Goal: Task Accomplishment & Management: Use online tool/utility

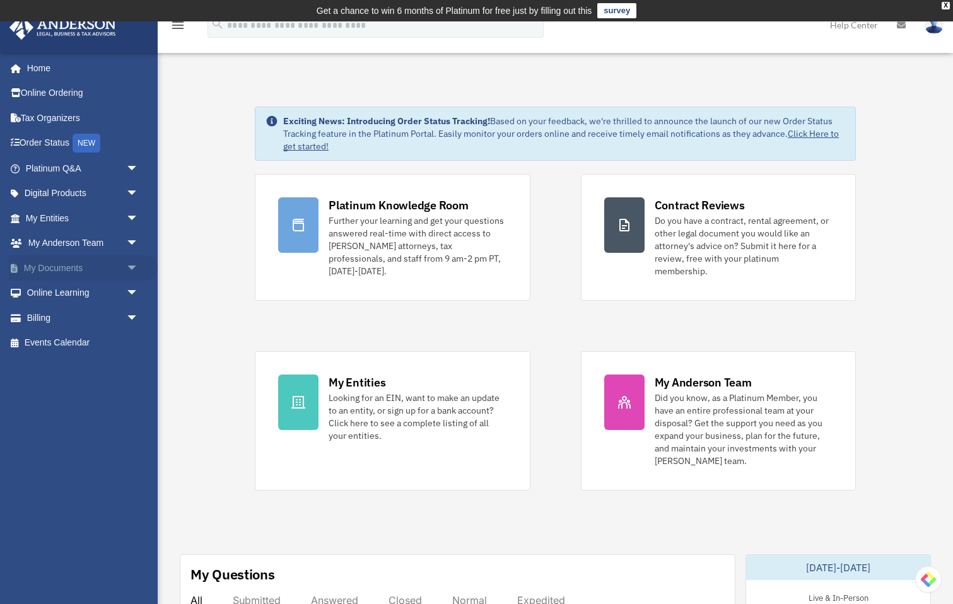
click at [127, 266] on span "arrow_drop_down" at bounding box center [138, 268] width 25 height 26
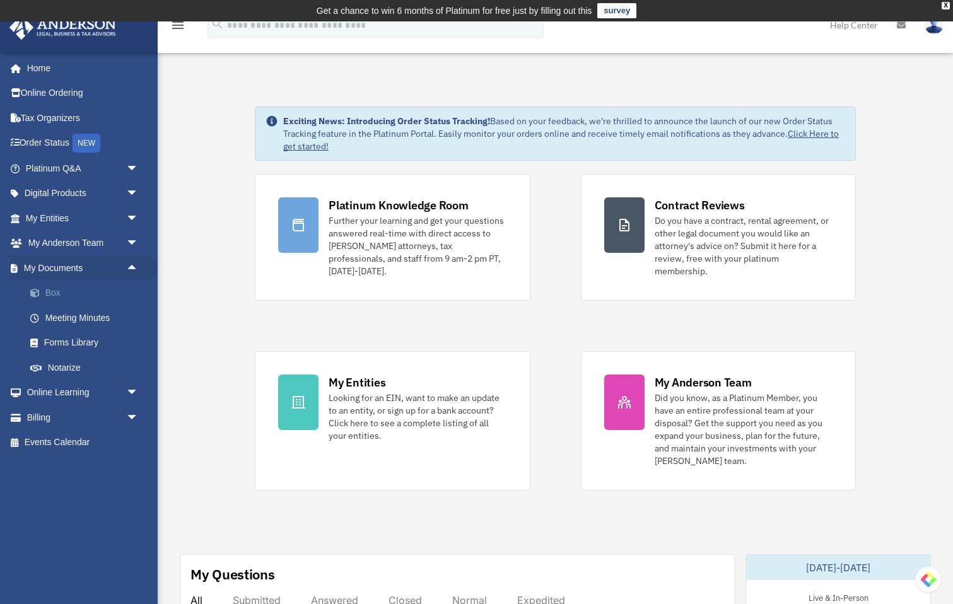
click at [57, 293] on link "Box" at bounding box center [88, 293] width 140 height 25
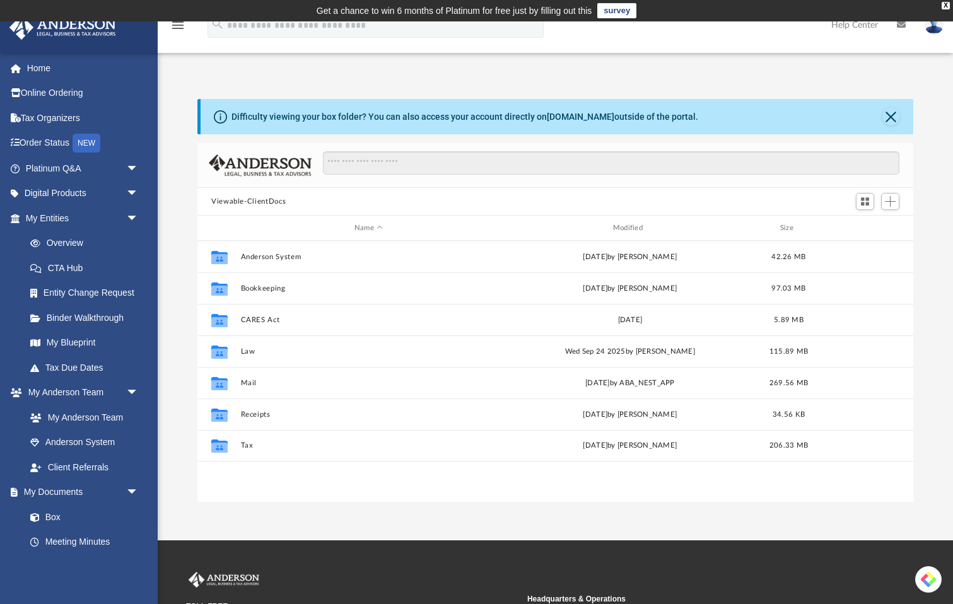
scroll to position [286, 716]
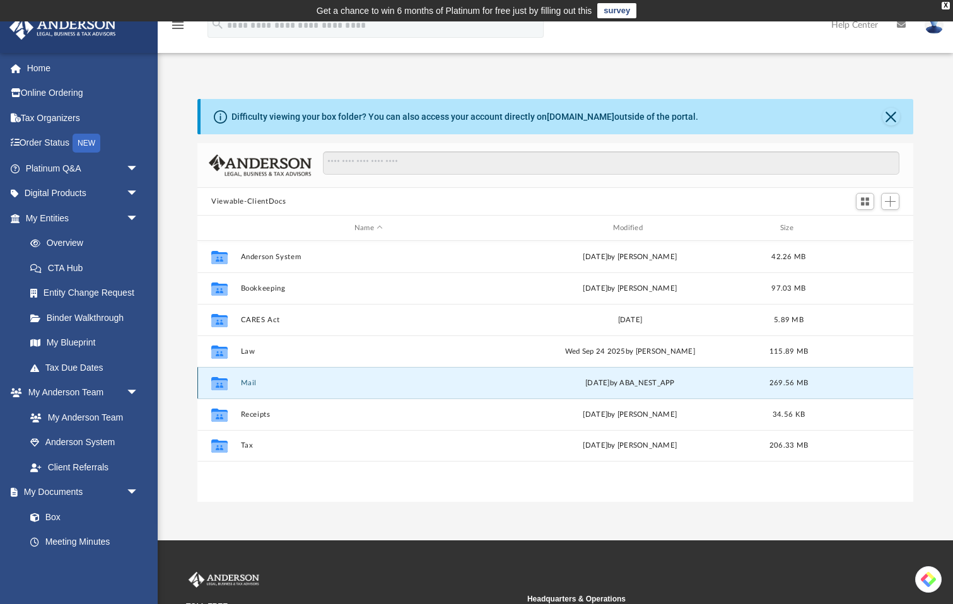
click at [248, 385] on button "Mail" at bounding box center [369, 383] width 256 height 8
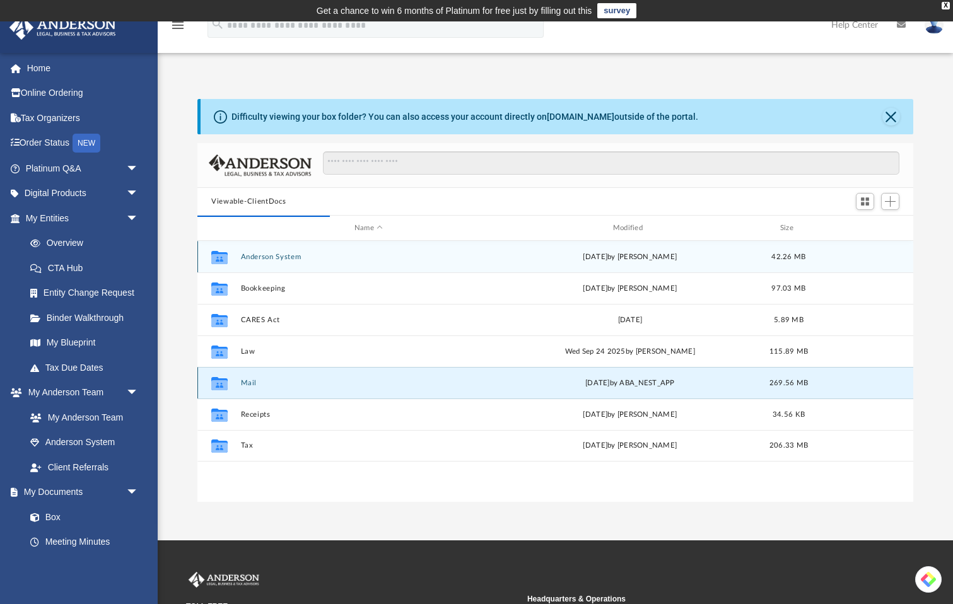
scroll to position [1, 1]
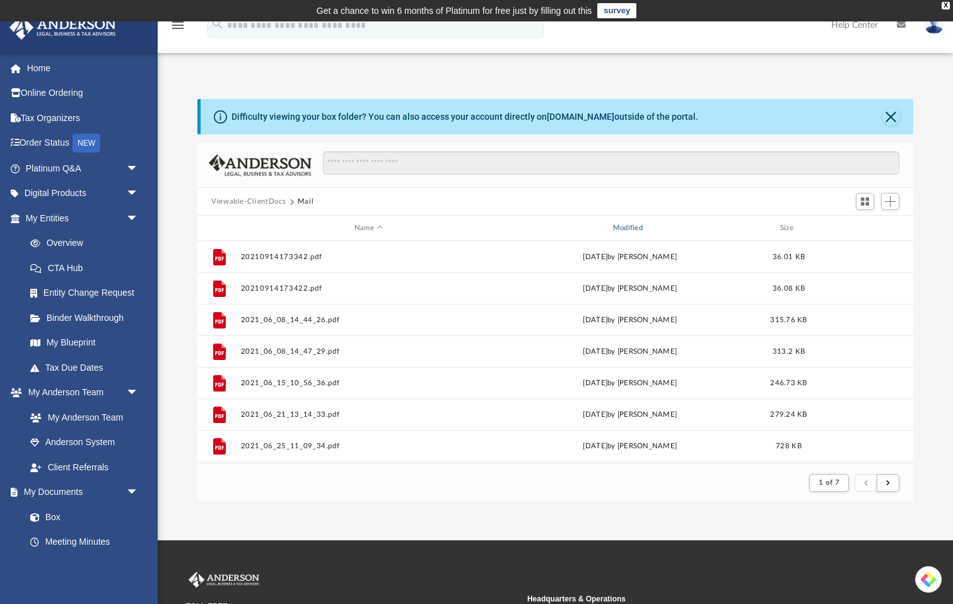
click at [643, 228] on div "Modified" at bounding box center [630, 228] width 256 height 11
click at [646, 224] on div "Modified" at bounding box center [630, 228] width 256 height 11
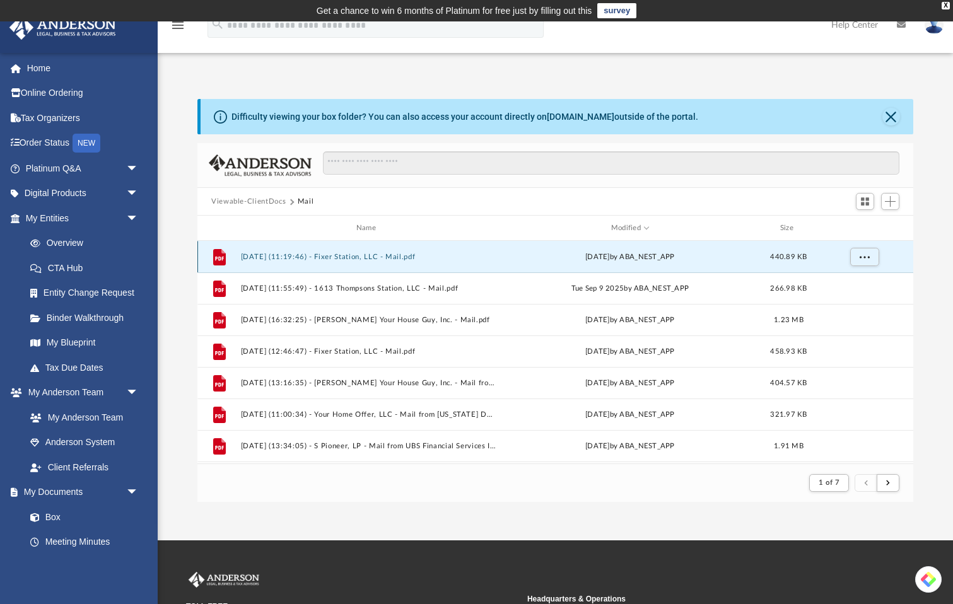
click at [380, 258] on button "[DATE] (11:19:46) - Fixer Station, LLC - Mail.pdf" at bounding box center [369, 257] width 256 height 8
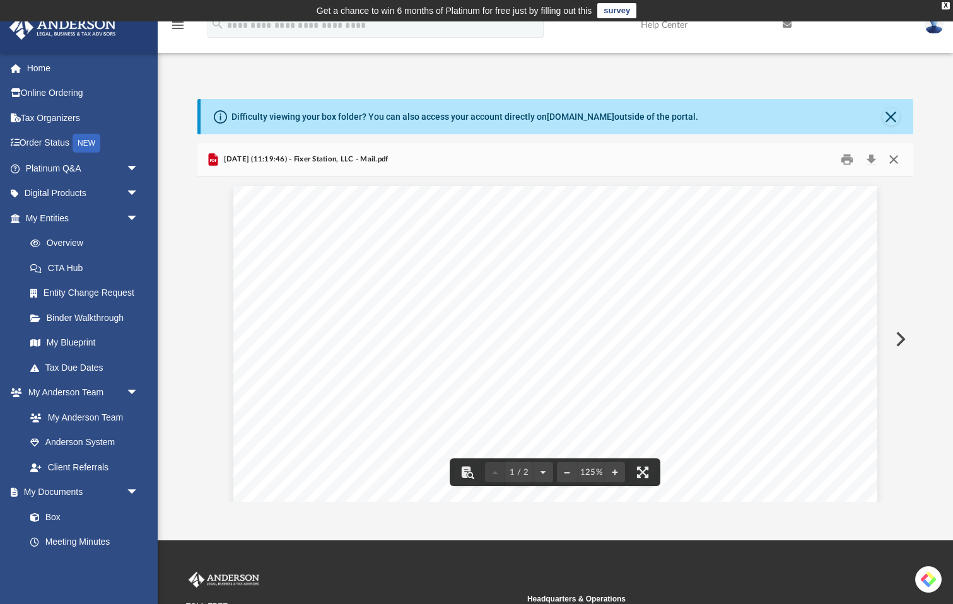
click at [892, 163] on button "Close" at bounding box center [893, 160] width 23 height 20
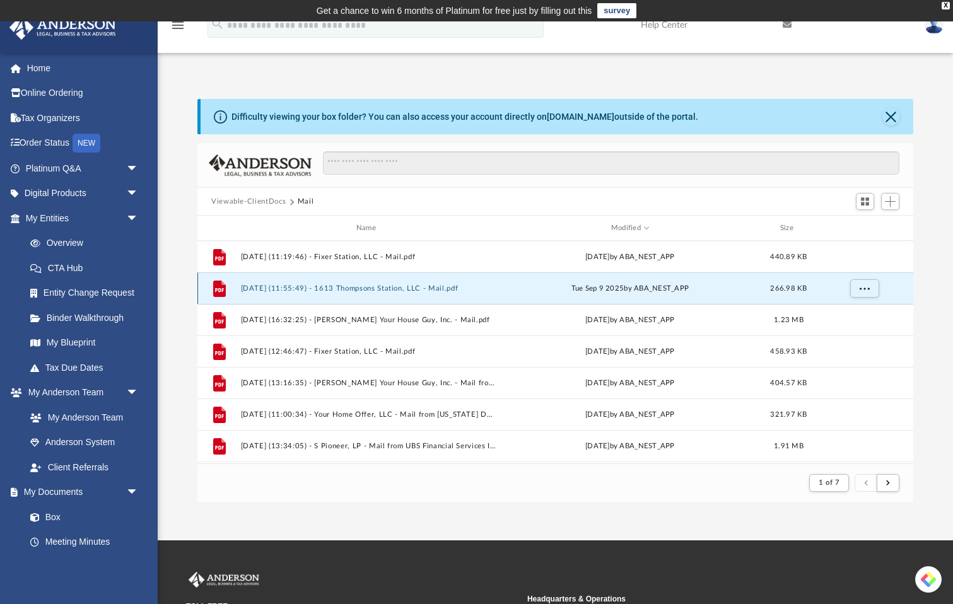
click at [462, 289] on button "[DATE] (11:55:49) - 1613 Thompsons Station, LLC - Mail.pdf" at bounding box center [369, 288] width 256 height 8
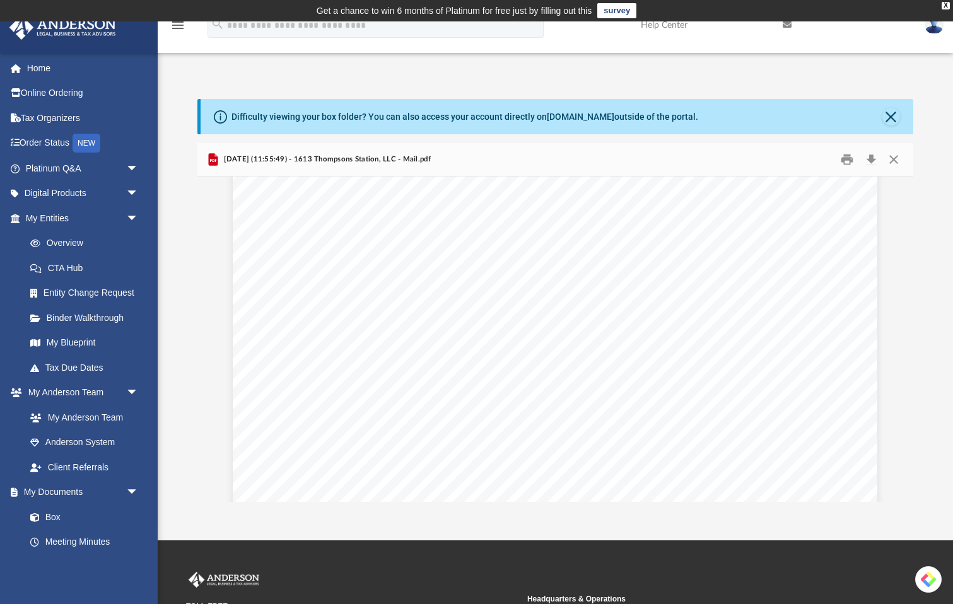
scroll to position [1371, 0]
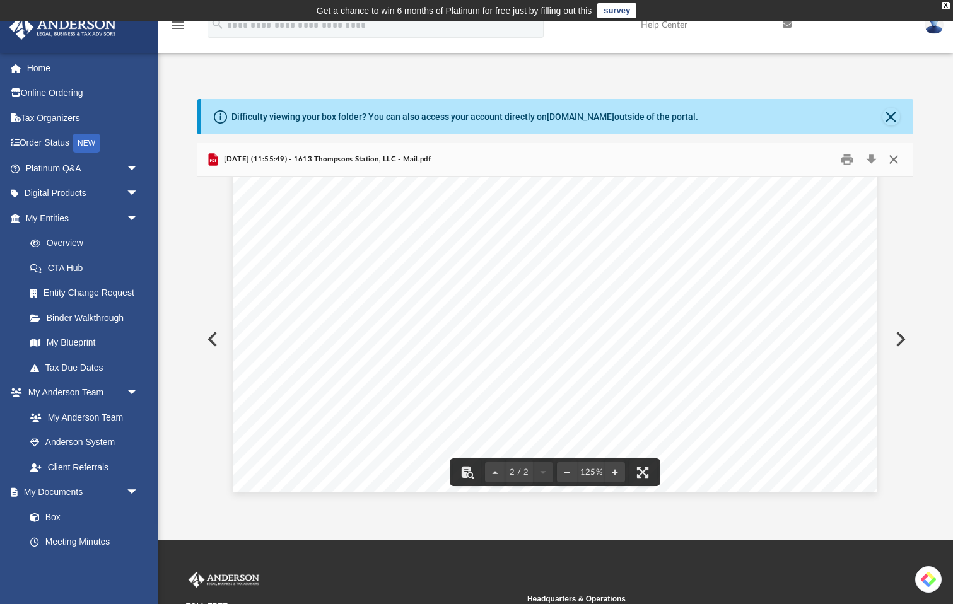
click at [894, 158] on button "Close" at bounding box center [893, 160] width 23 height 20
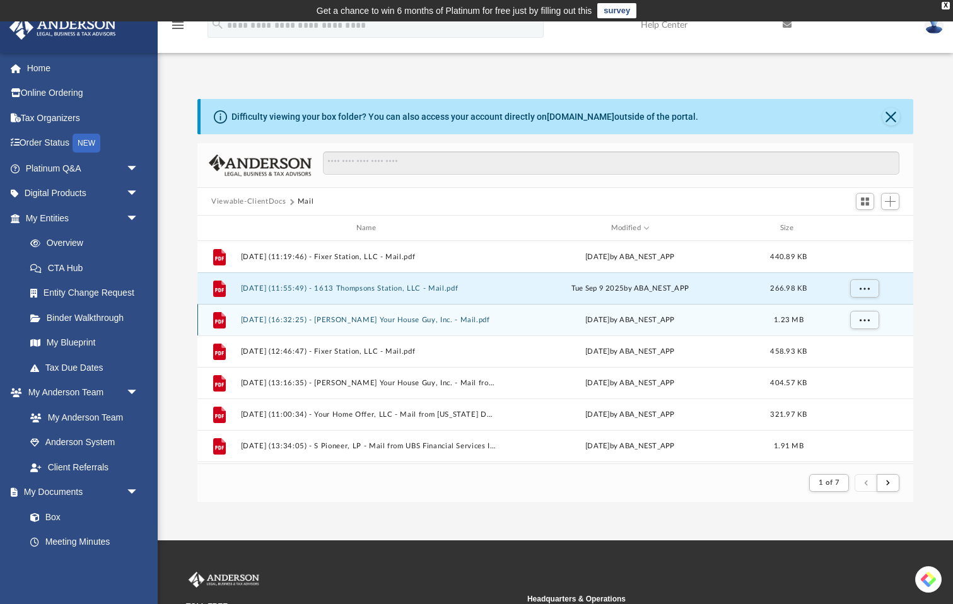
click at [441, 323] on button "[DATE] (16:32:25) - [PERSON_NAME] Your House Guy, Inc. - Mail.pdf" at bounding box center [369, 320] width 256 height 8
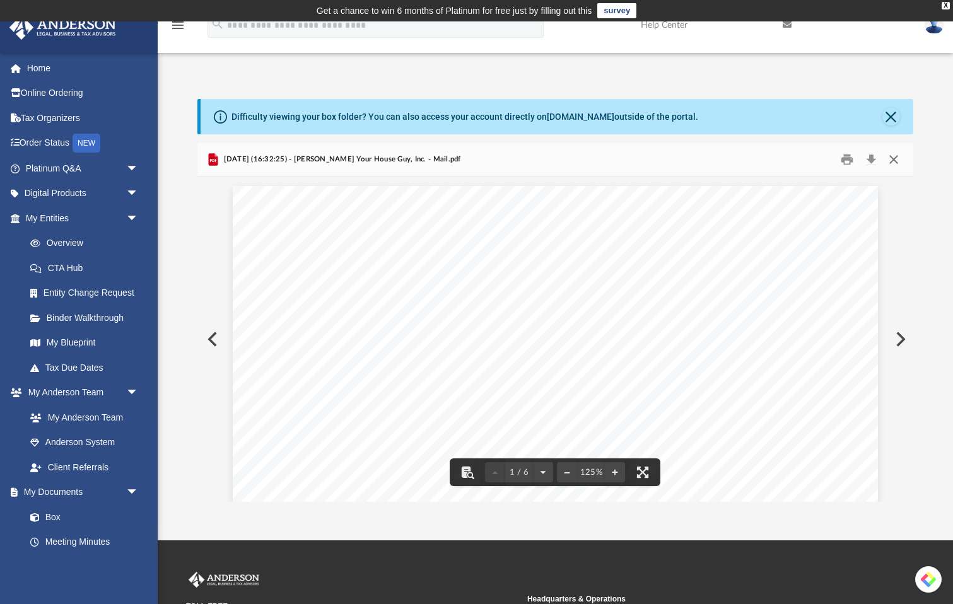
click at [896, 158] on button "Close" at bounding box center [893, 160] width 23 height 20
